Goal: Transaction & Acquisition: Purchase product/service

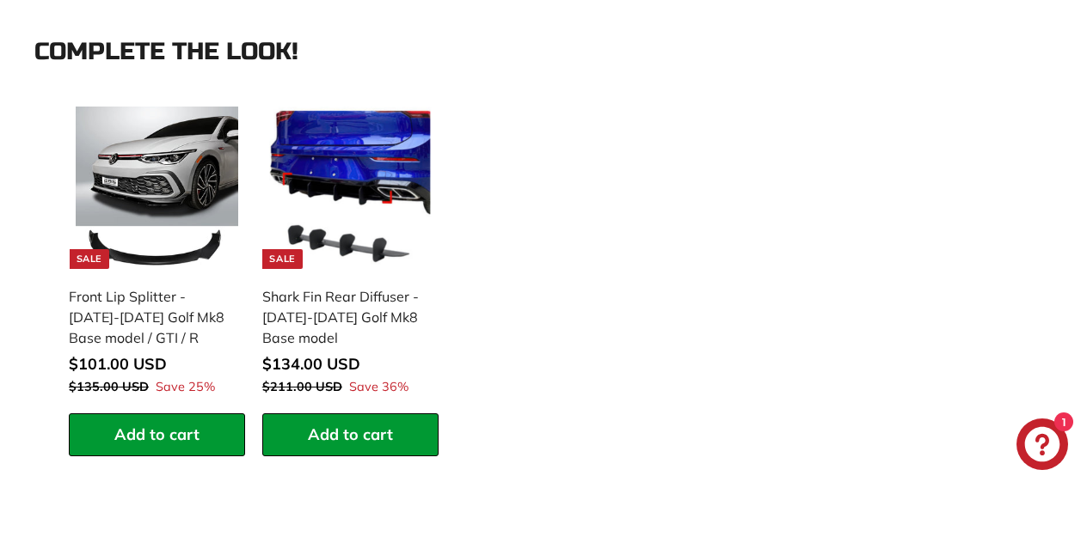
scroll to position [2174, 0]
